Goal: Find specific page/section: Find specific page/section

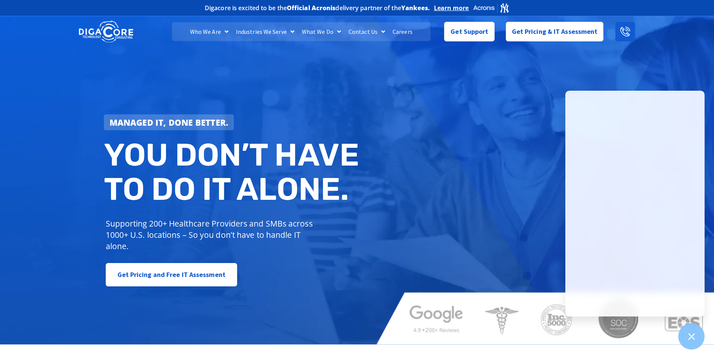
click at [622, 32] on icon at bounding box center [626, 32] width 10 height 10
click at [378, 30] on span "Menu" at bounding box center [382, 32] width 8 height 14
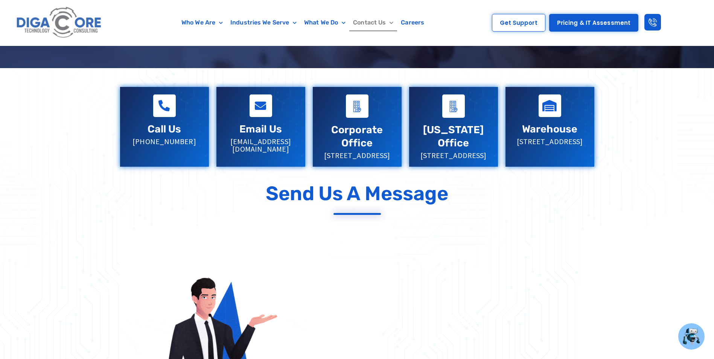
scroll to position [151, 0]
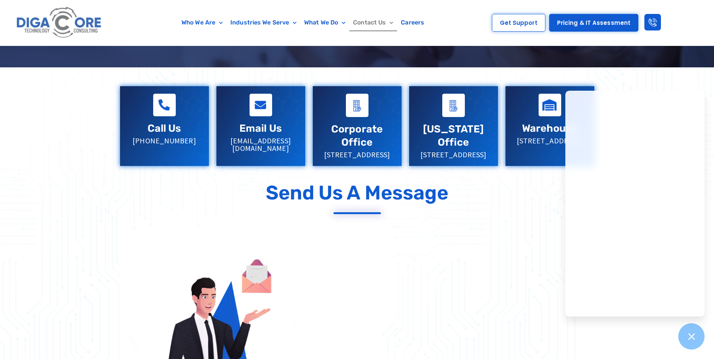
click at [27, 191] on div at bounding box center [357, 316] width 714 height 498
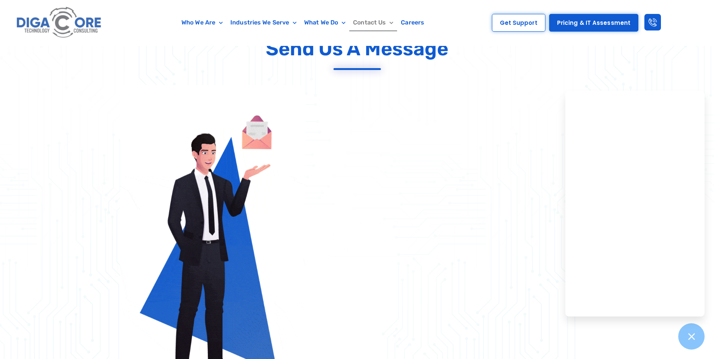
scroll to position [301, 0]
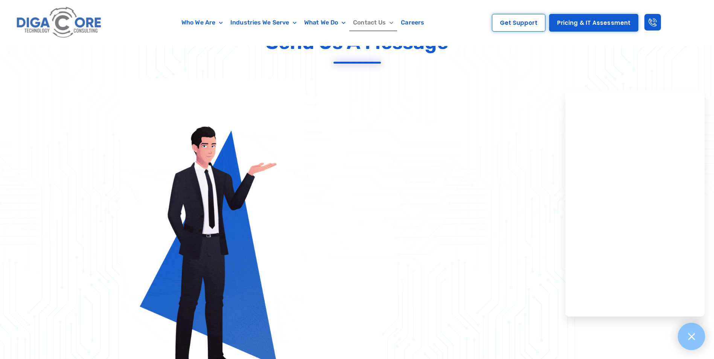
click at [689, 335] on icon at bounding box center [692, 337] width 10 height 10
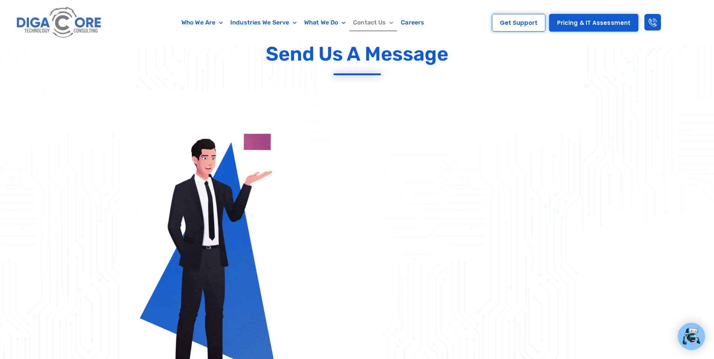
scroll to position [288, 0]
